Goal: Check status: Check status

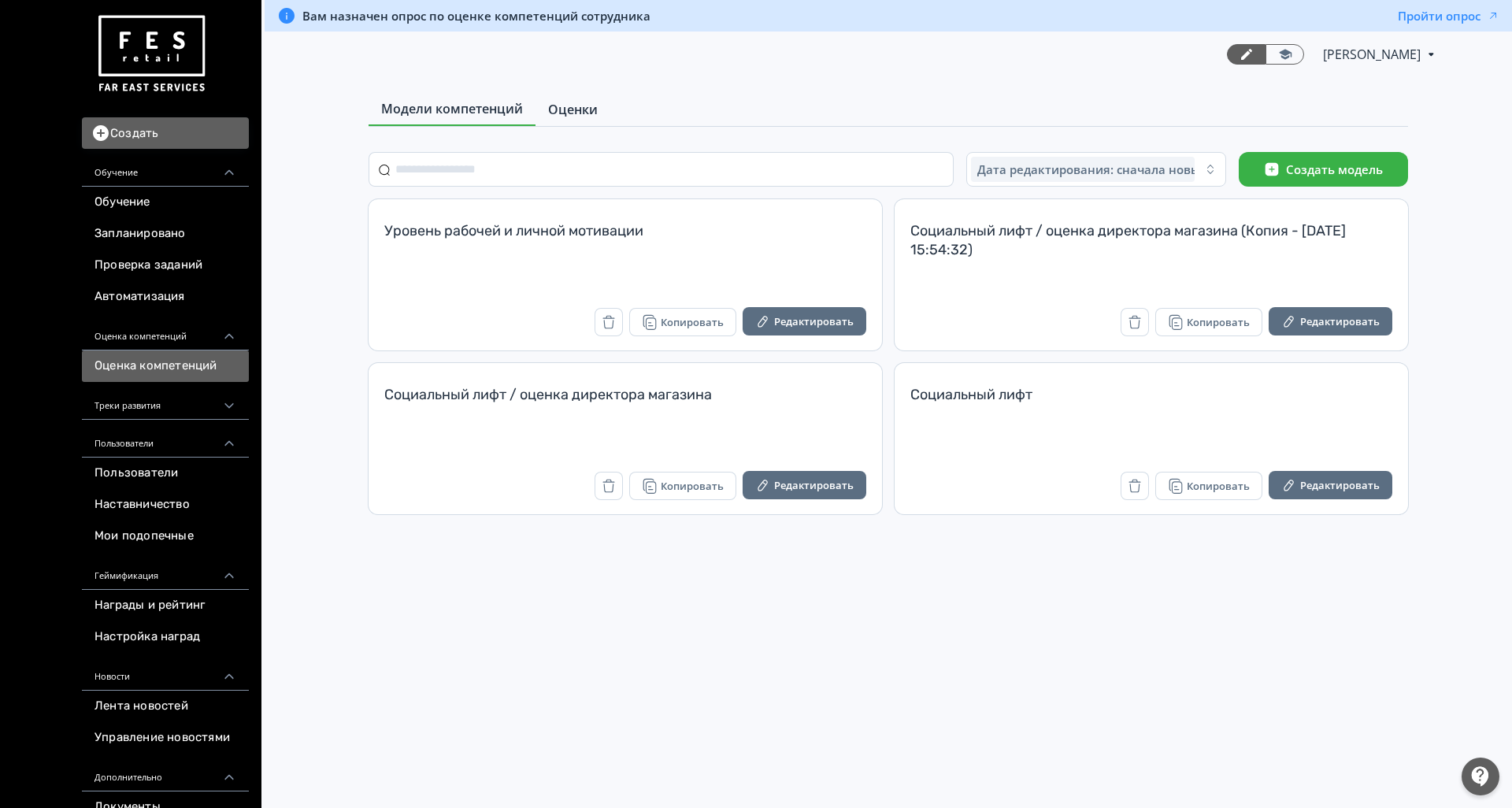
click at [575, 112] on span "Оценки" at bounding box center [573, 109] width 49 height 19
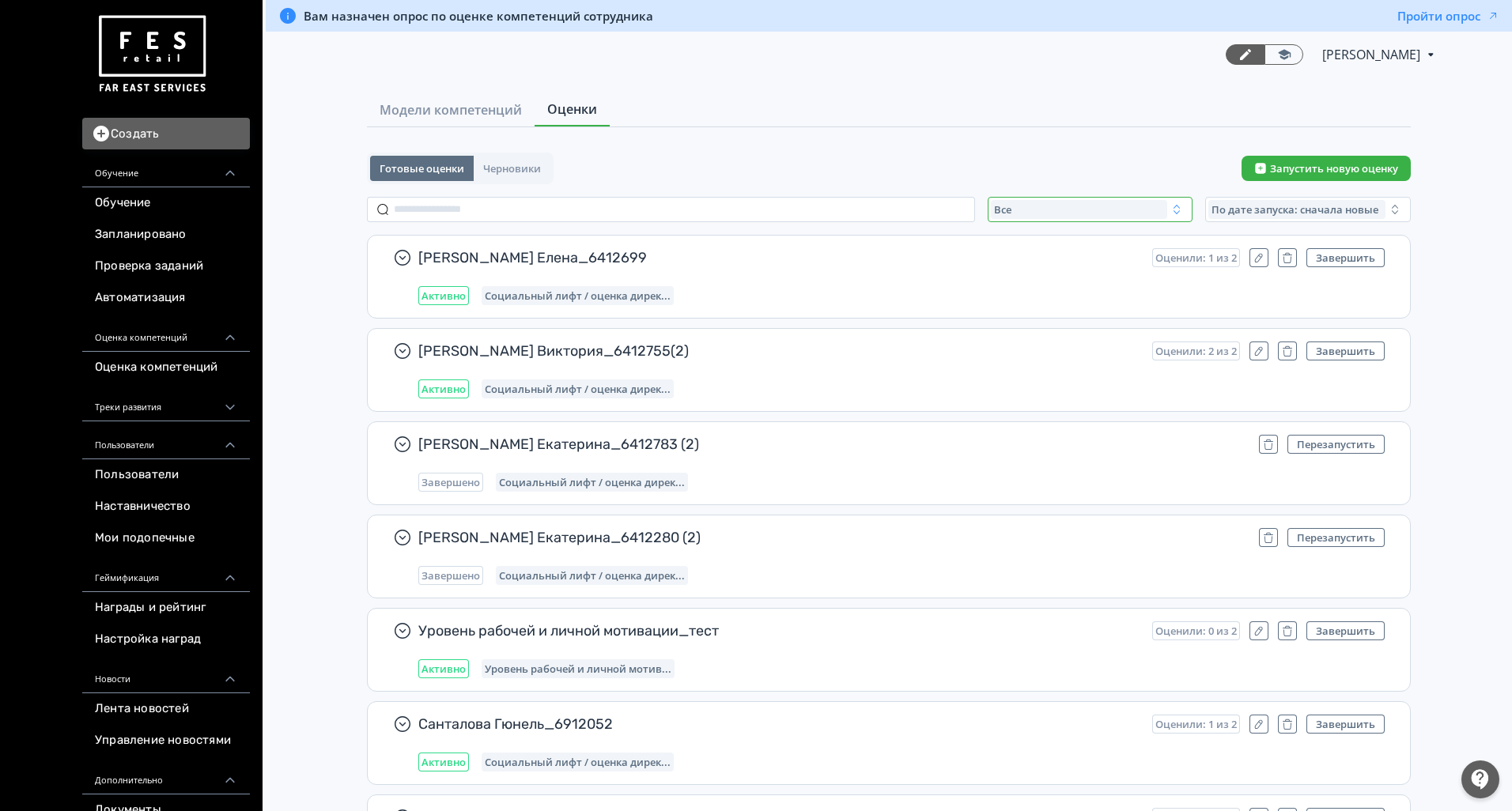
click at [1123, 198] on button "Все" at bounding box center [1091, 209] width 205 height 25
click at [1042, 275] on span "Активные" at bounding box center [1037, 274] width 57 height 16
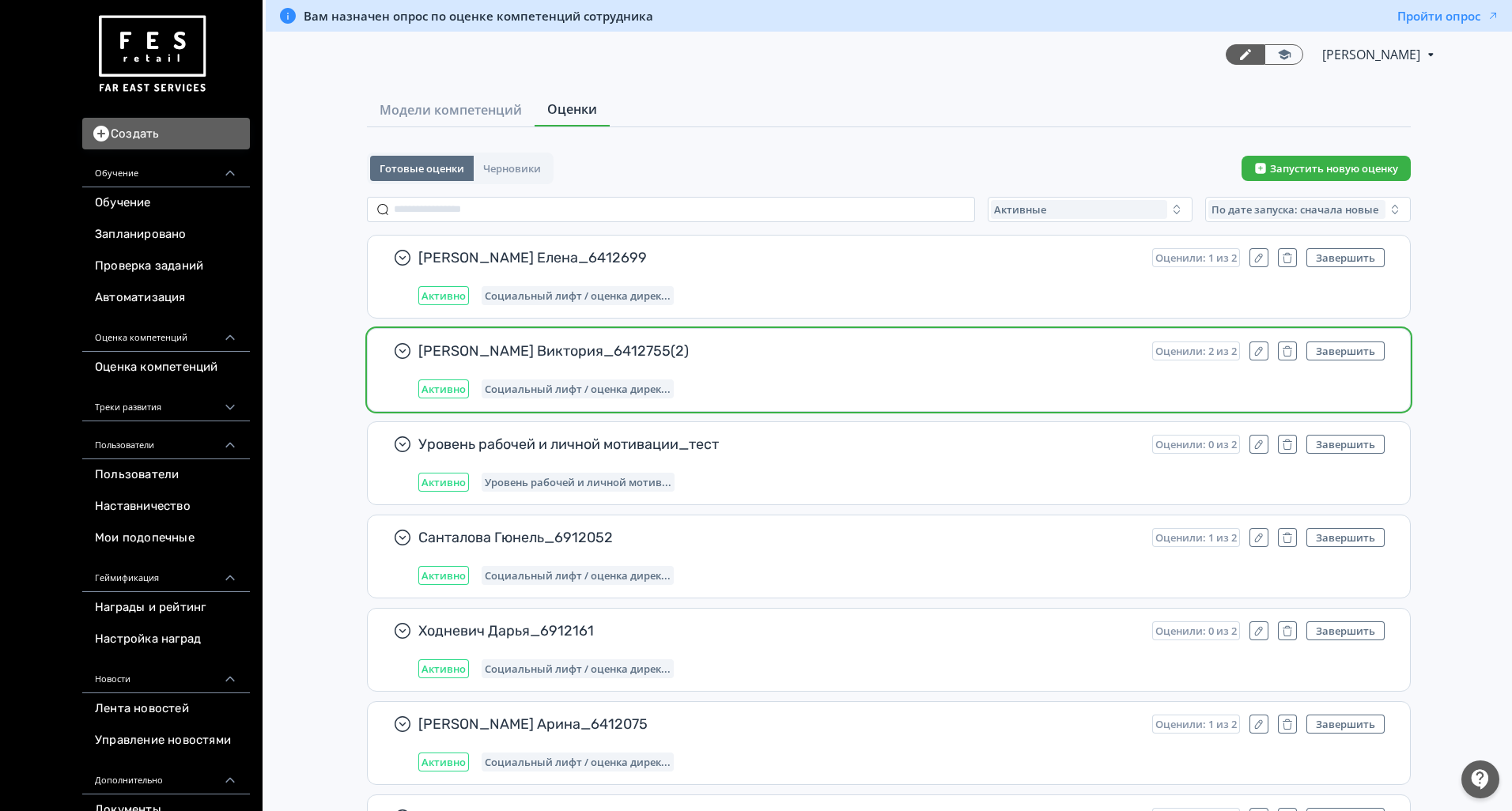
click at [1016, 364] on div "[PERSON_NAME] Виктория_6412755(2) Оценили: 2 из 2 Завершить Активно Социальный …" at bounding box center [901, 370] width 966 height 57
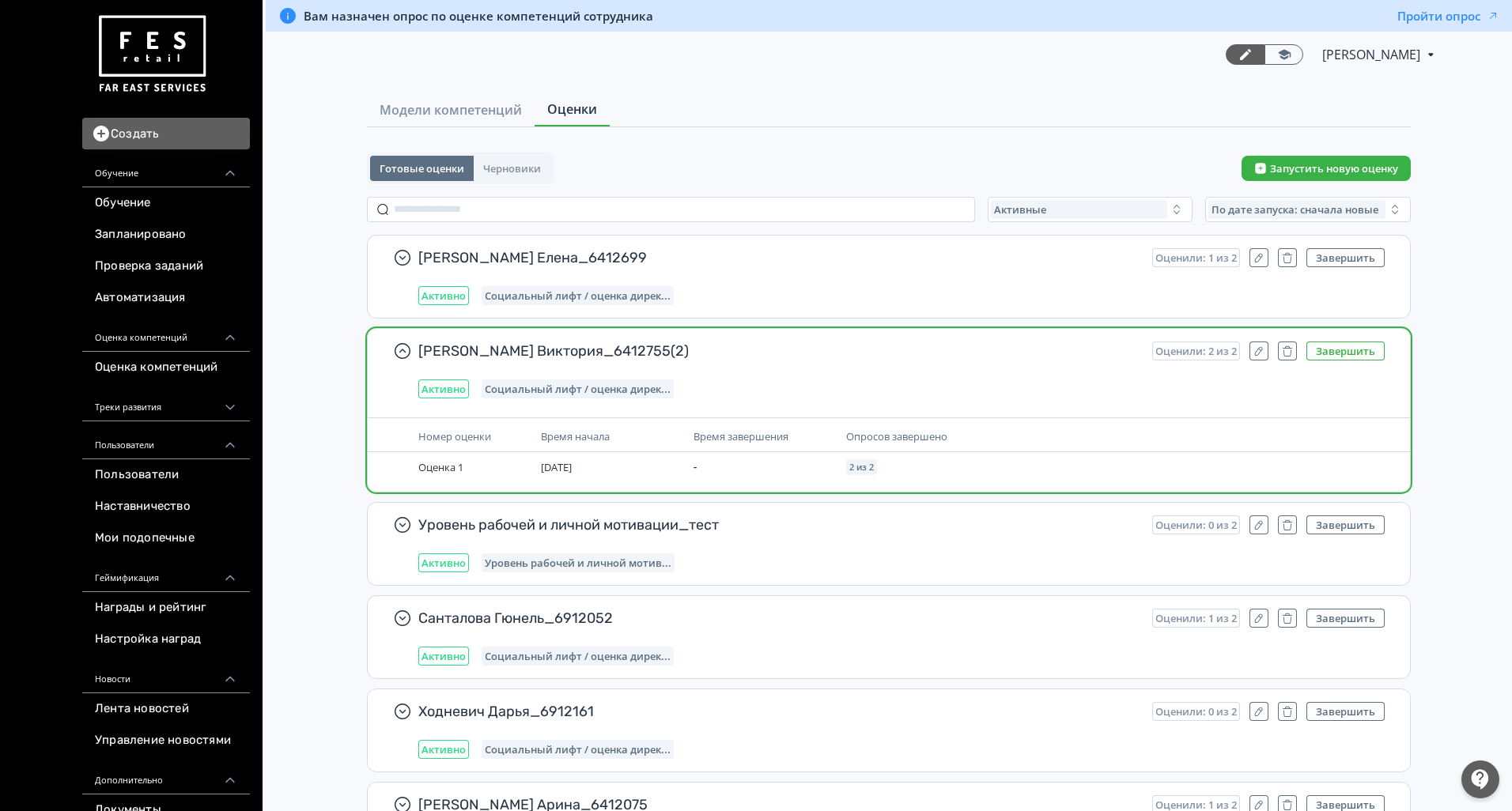
click at [1337, 355] on button "Завершить" at bounding box center [1346, 351] width 78 height 19
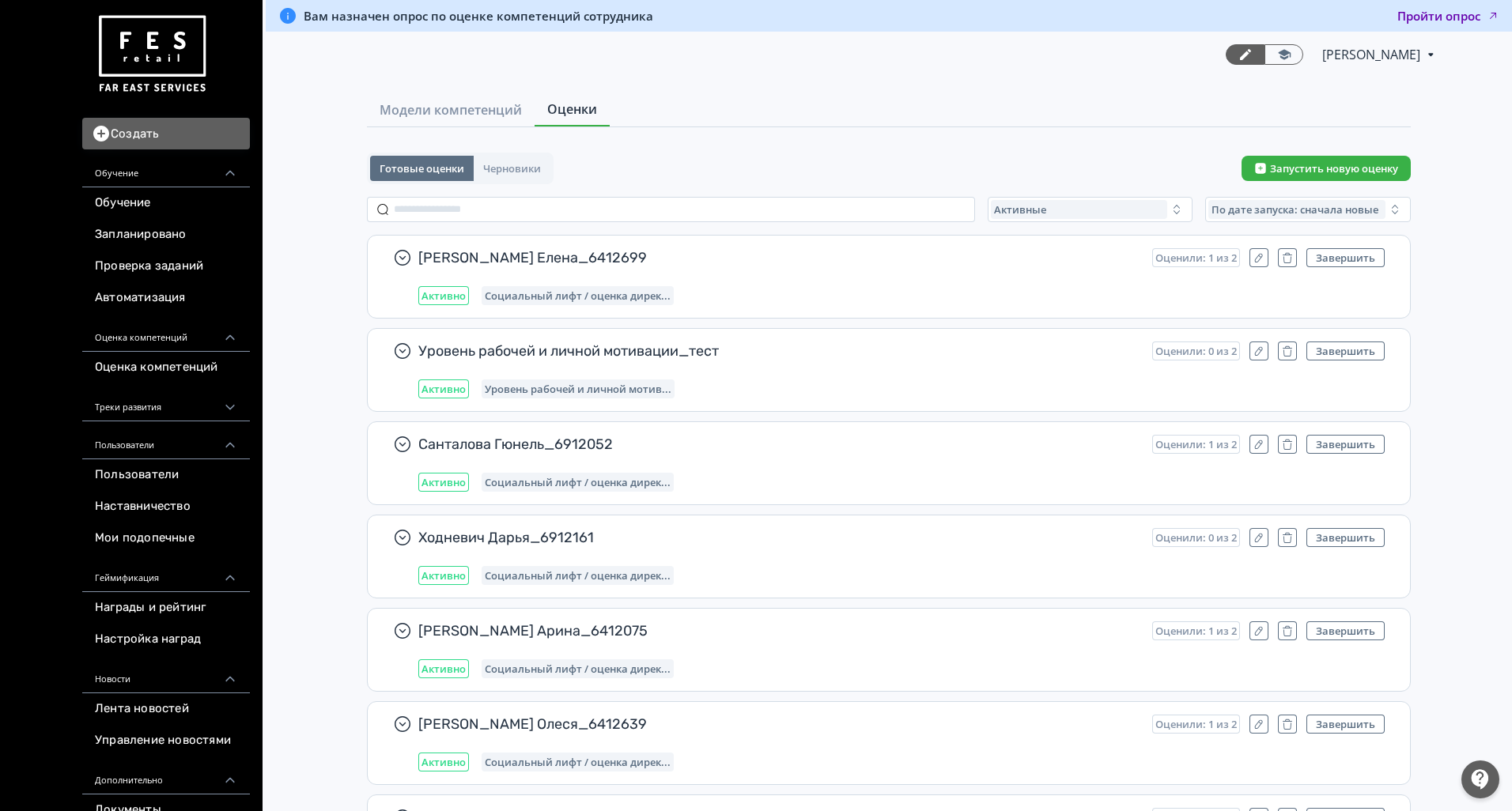
scroll to position [15, 0]
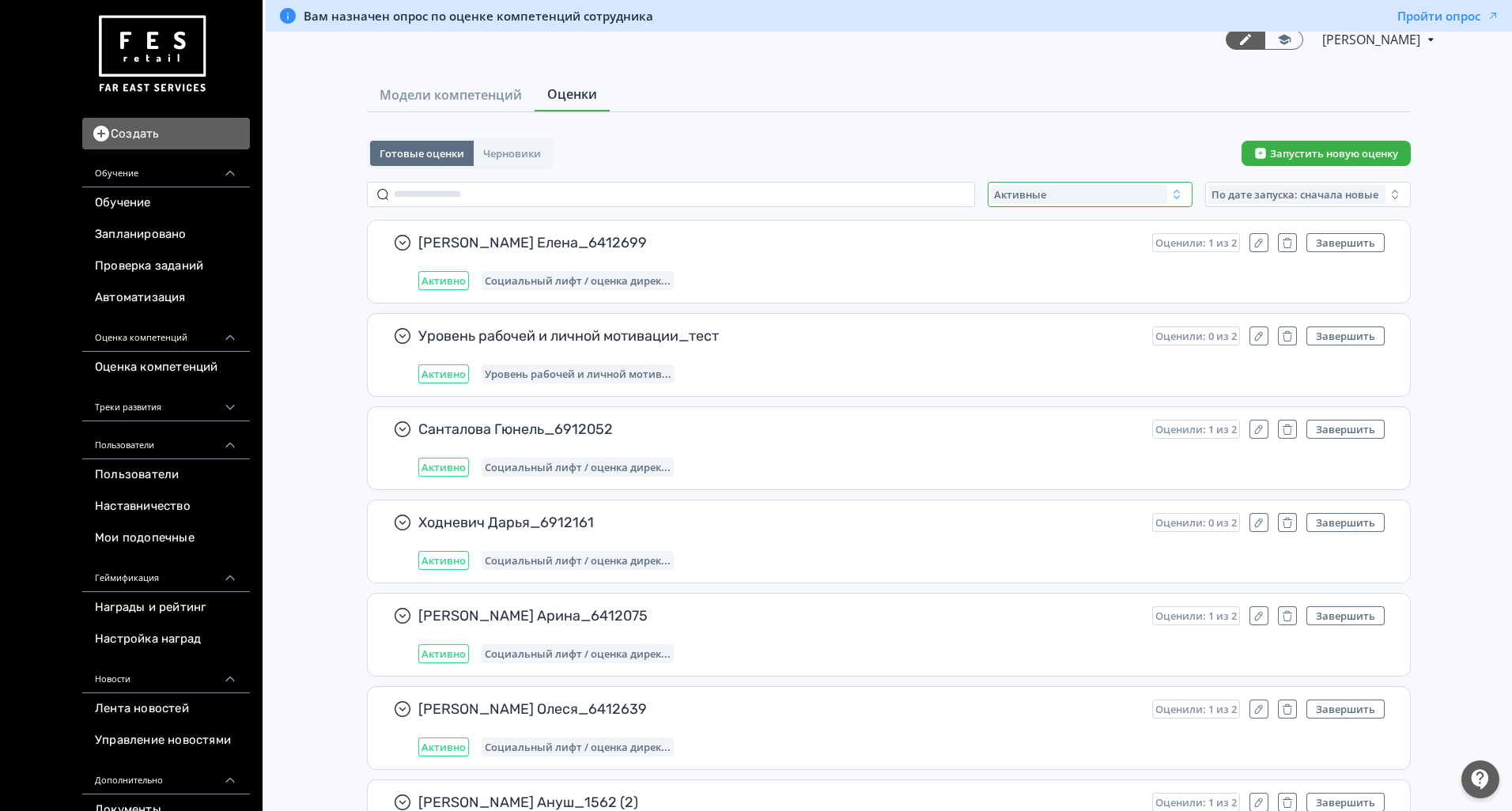
click at [994, 201] on div "Активные" at bounding box center [1079, 195] width 177 height 19
click at [1012, 228] on span "Все" at bounding box center [1018, 230] width 20 height 16
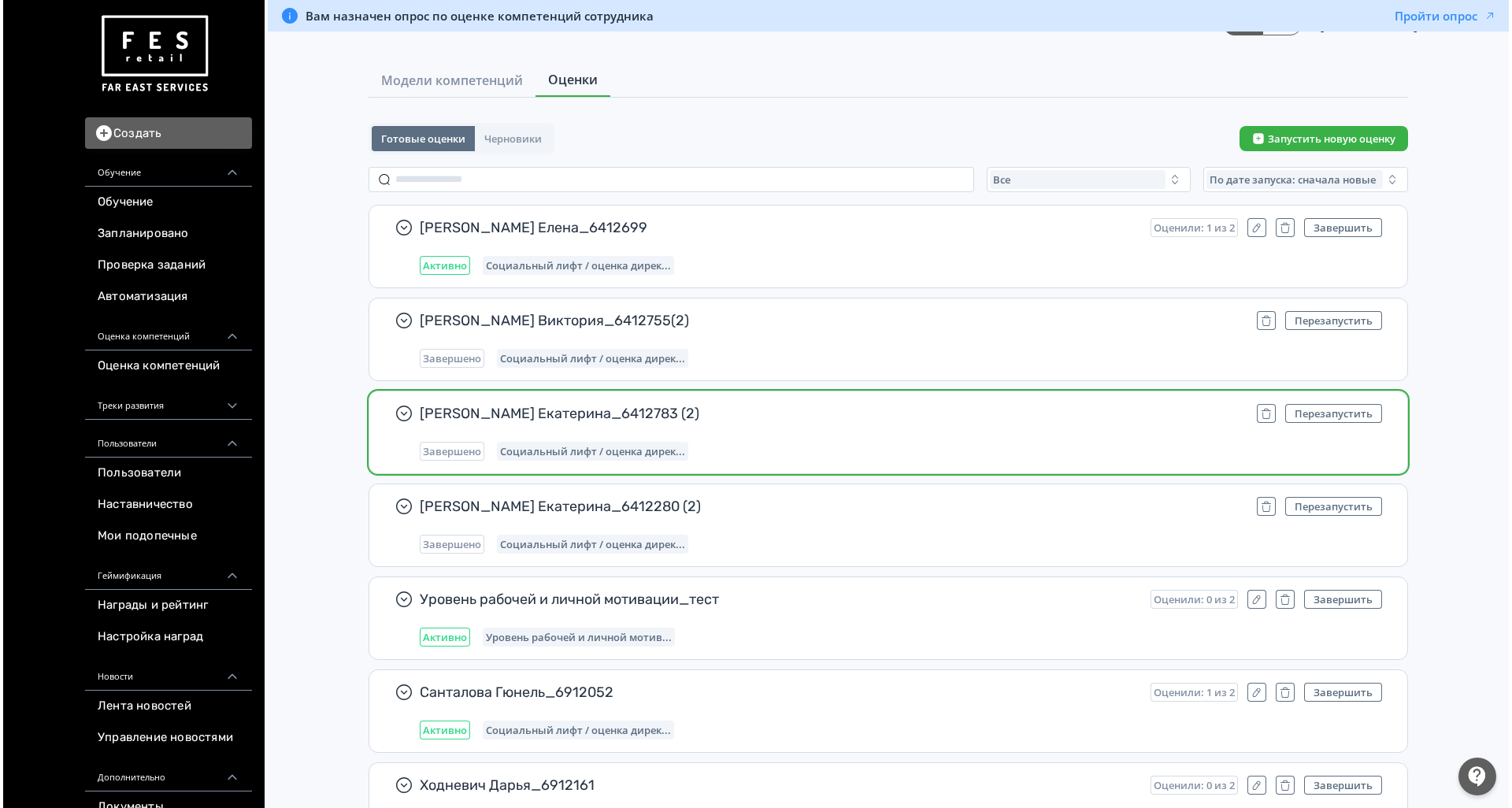
scroll to position [0, 0]
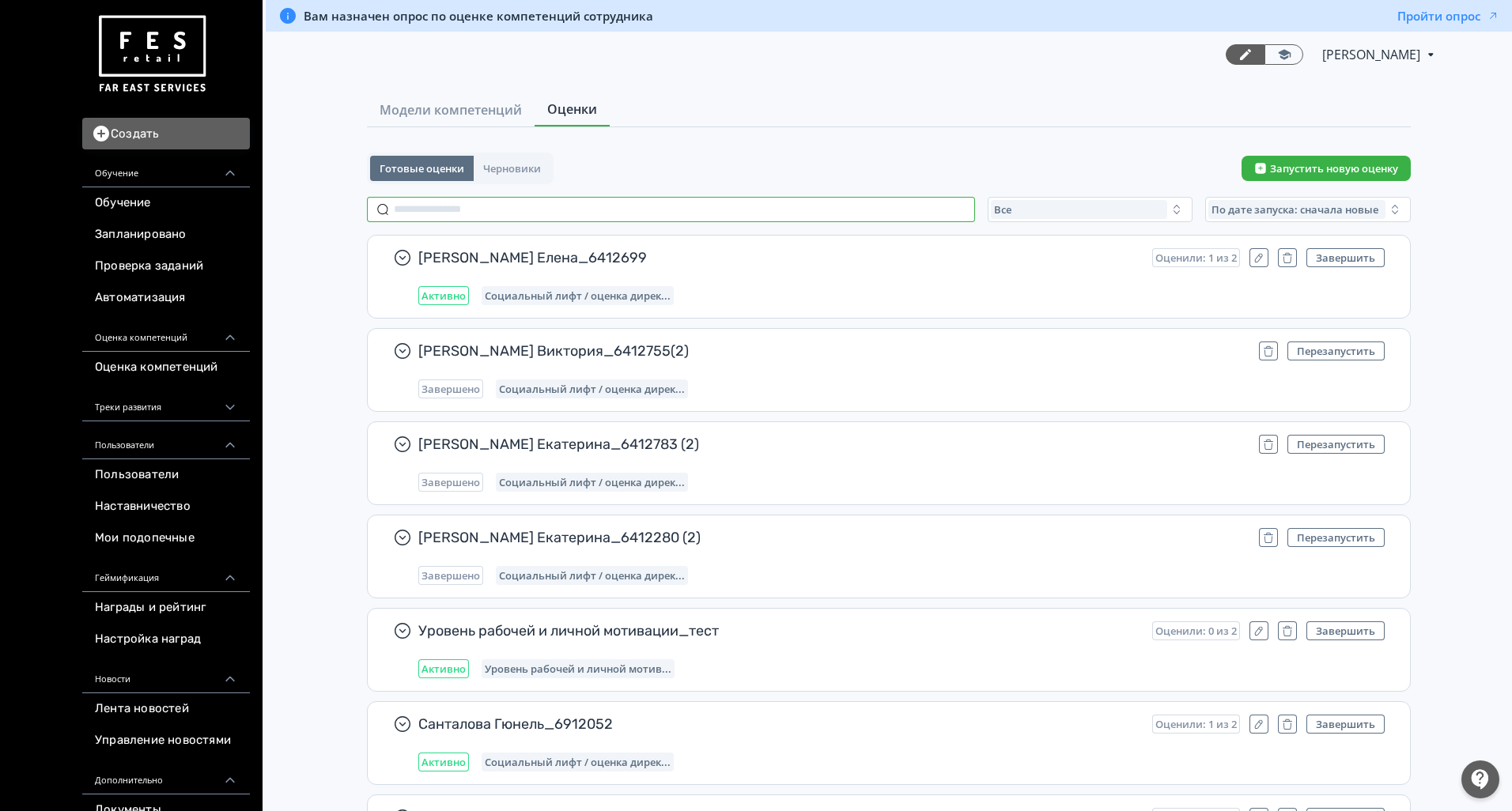
click at [498, 212] on input "text" at bounding box center [671, 209] width 608 height 25
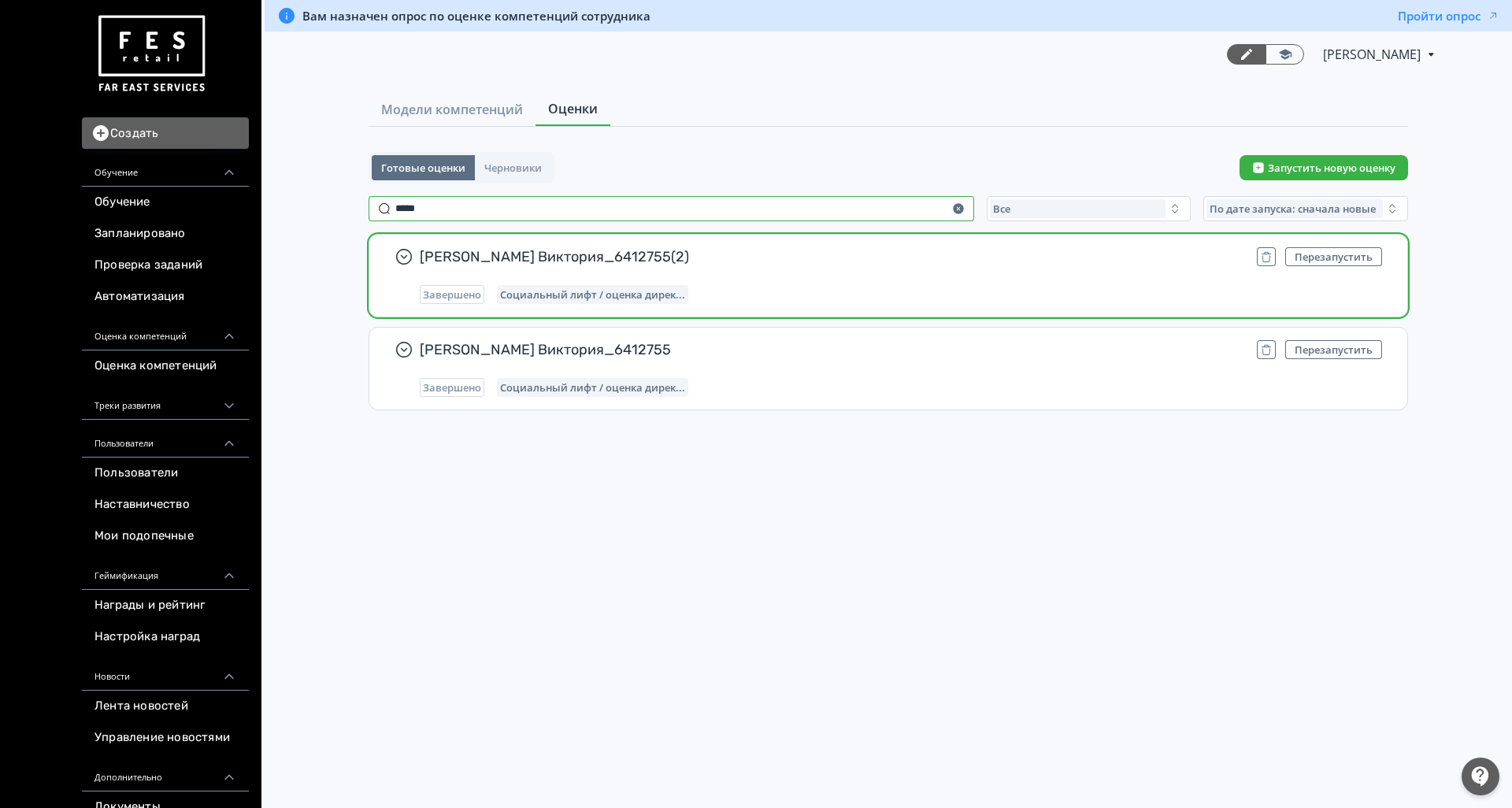
type input "*****"
click at [826, 262] on span "[PERSON_NAME] Виктория_6412755(2)" at bounding box center [832, 257] width 824 height 19
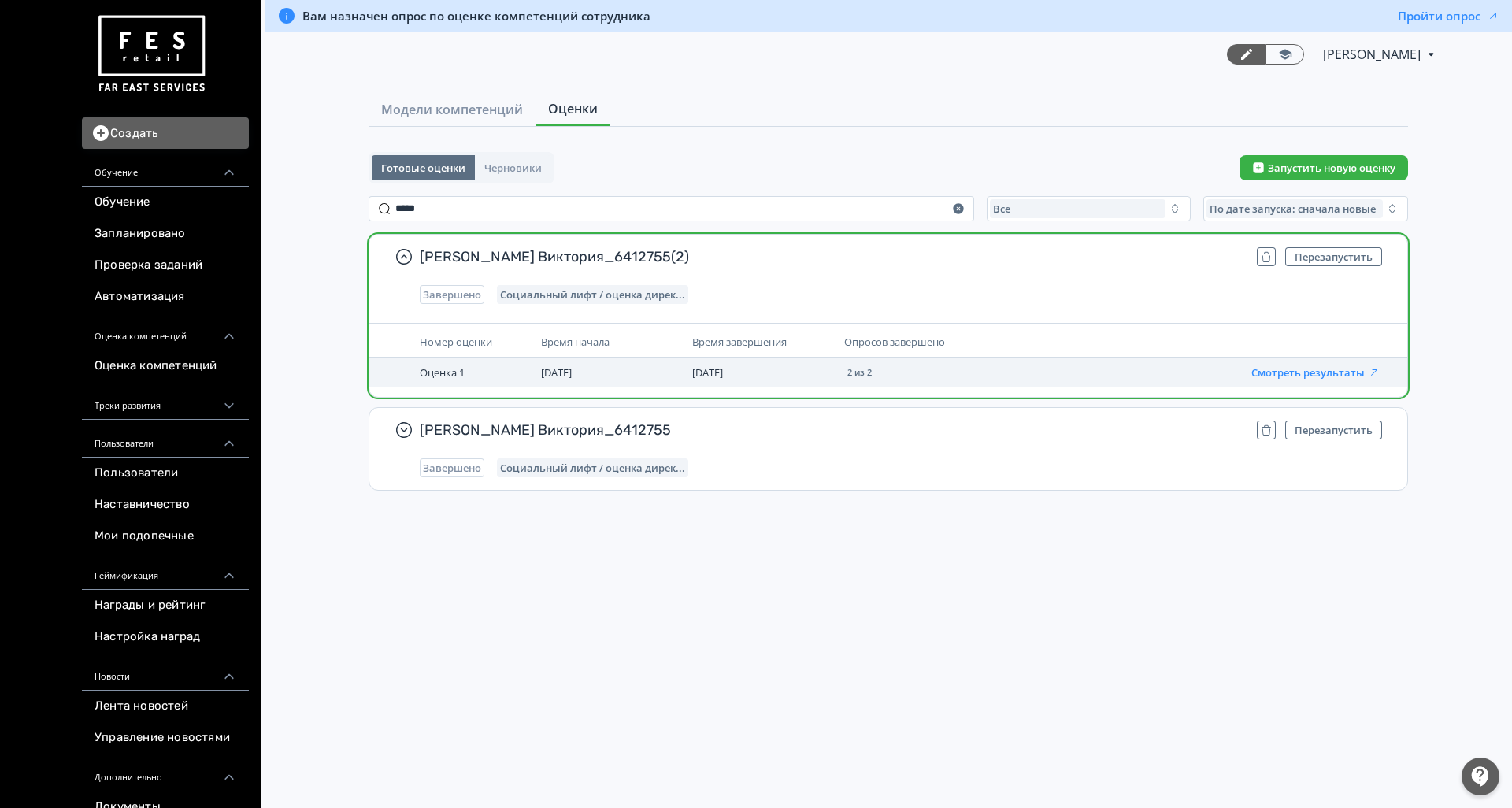
click at [1307, 373] on button "Смотреть результаты" at bounding box center [1316, 372] width 129 height 12
